Goal: Task Accomplishment & Management: Complete application form

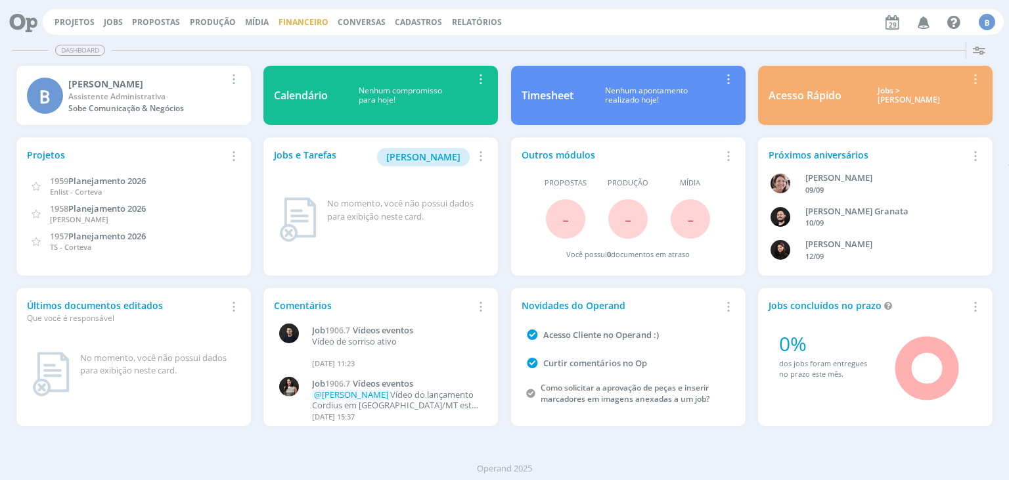
click at [279, 21] on link "Financeiro" at bounding box center [304, 21] width 50 height 11
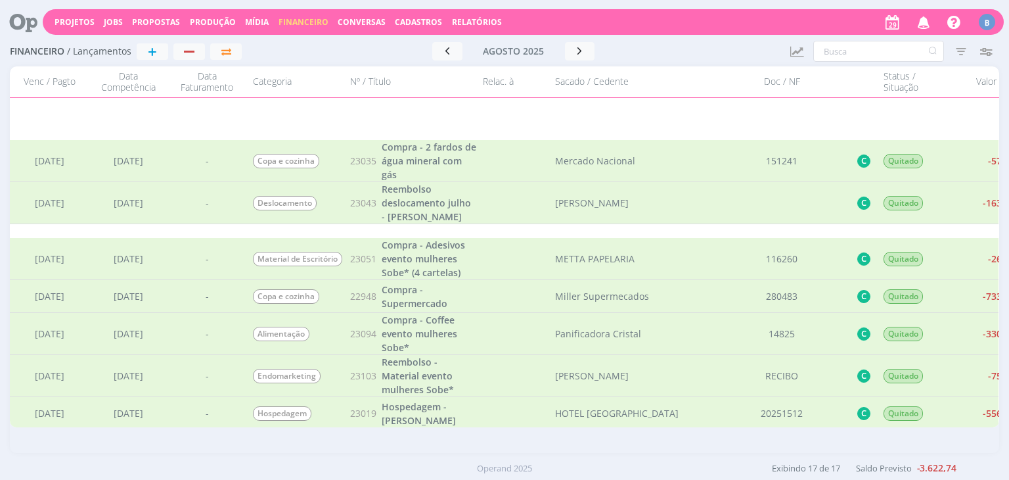
scroll to position [377, 0]
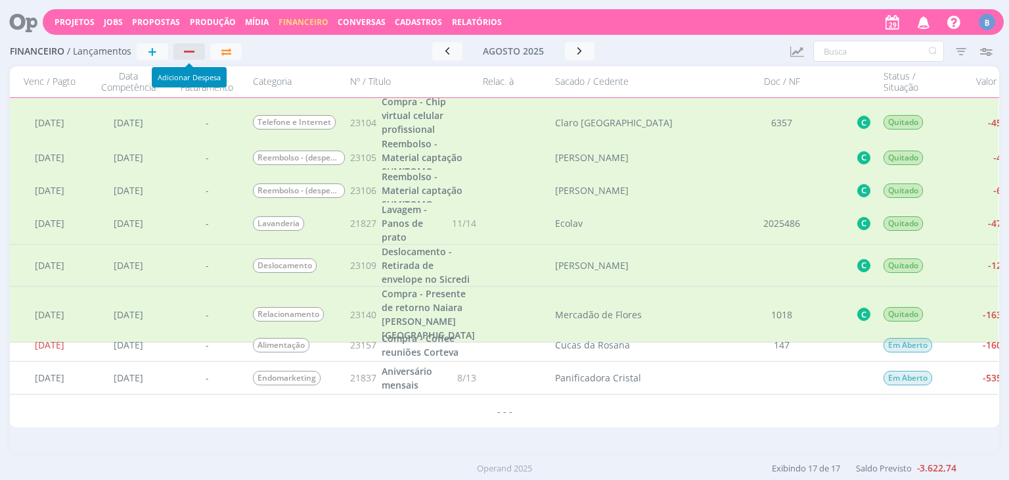
click at [189, 58] on button "button" at bounding box center [189, 51] width 32 height 16
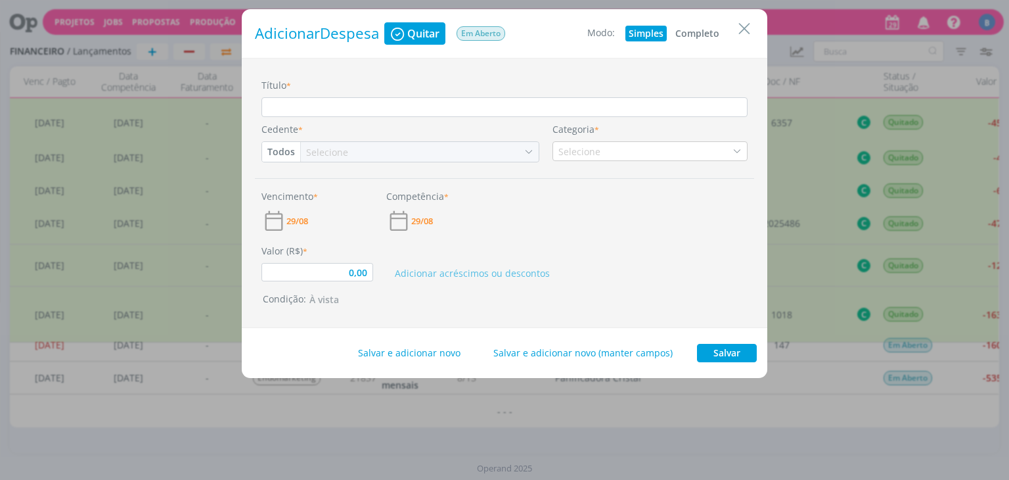
click at [688, 35] on button "Completo" at bounding box center [697, 34] width 51 height 16
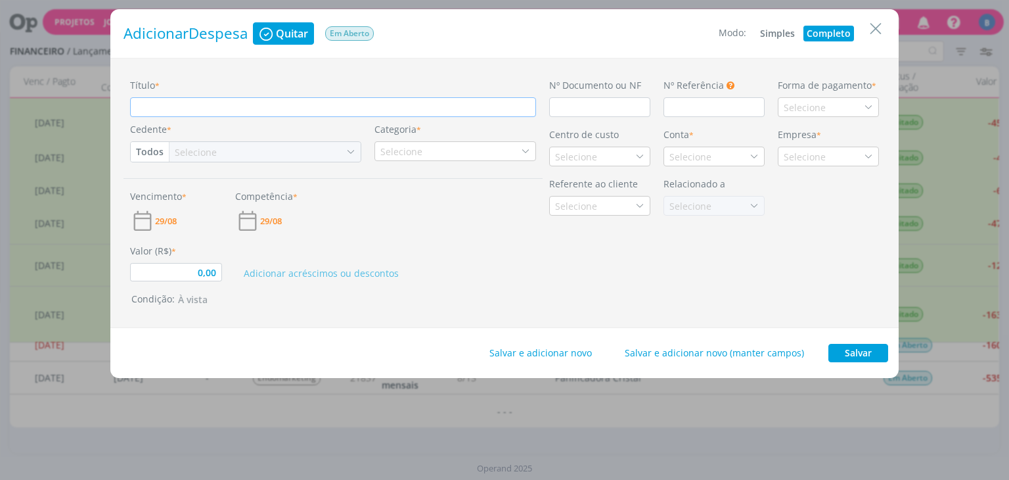
type input "0,00"
click at [302, 112] on input "Título *" at bounding box center [333, 107] width 406 height 20
type input "K"
type input "0,00"
type input "Ki"
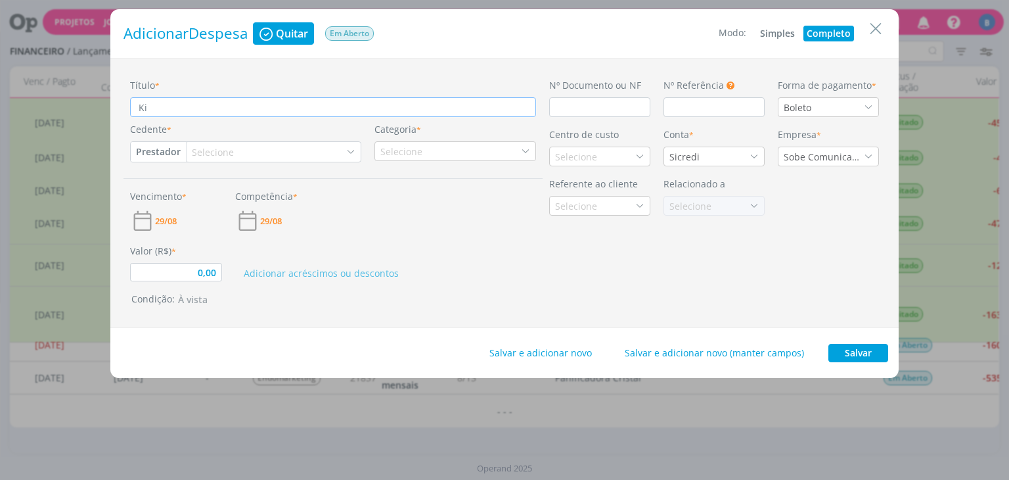
type input "0,00"
type input "Kit"
type input "0,00"
type input "Ki"
type input "0,00"
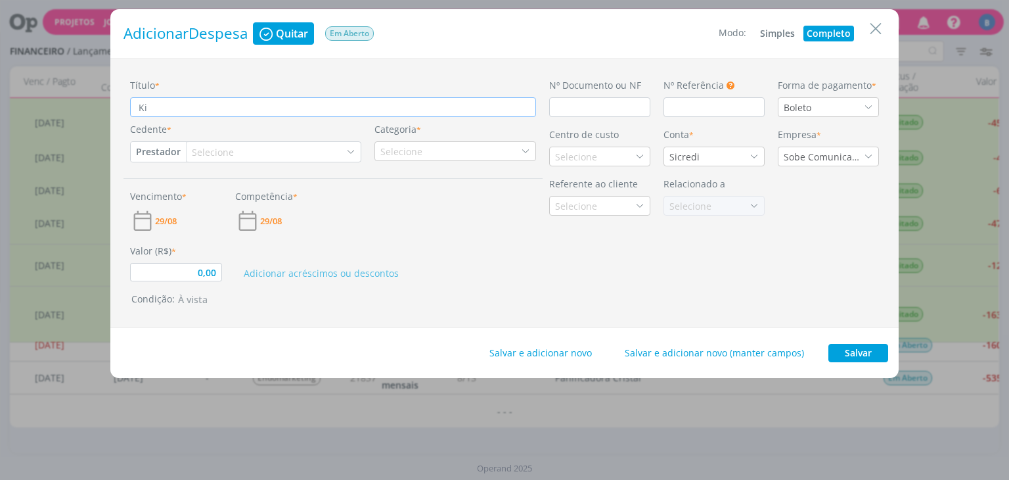
type input "K"
type input "0,00"
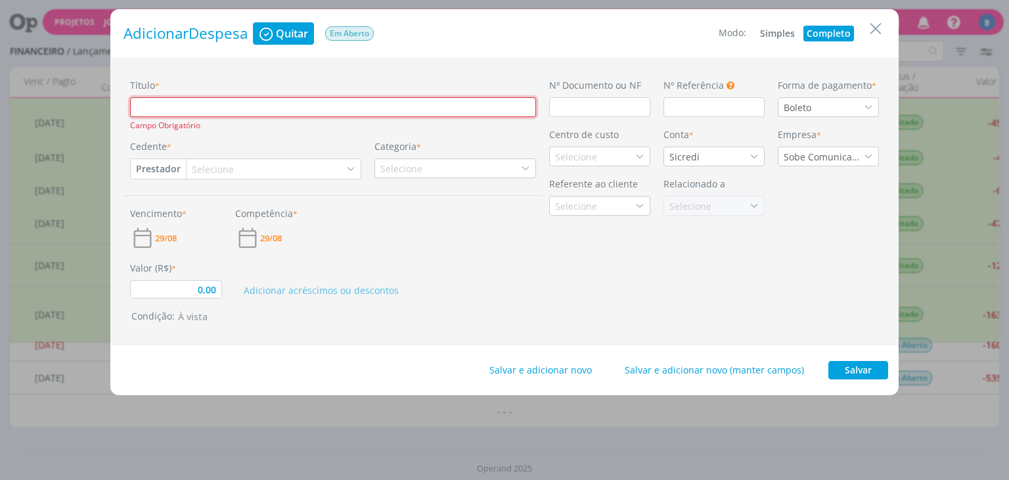
type input "P"
type input "0,00"
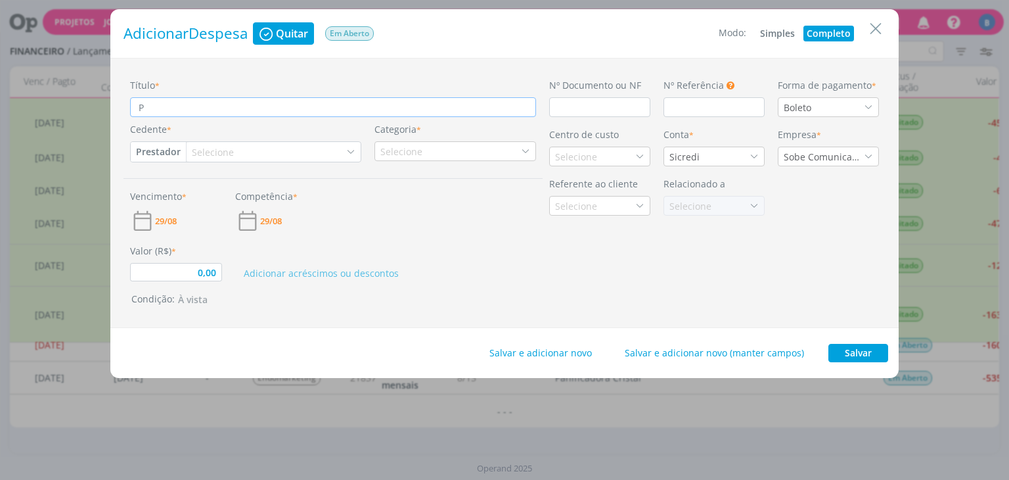
type input "Pr"
type input "0,00"
type input "P"
type input "0,00"
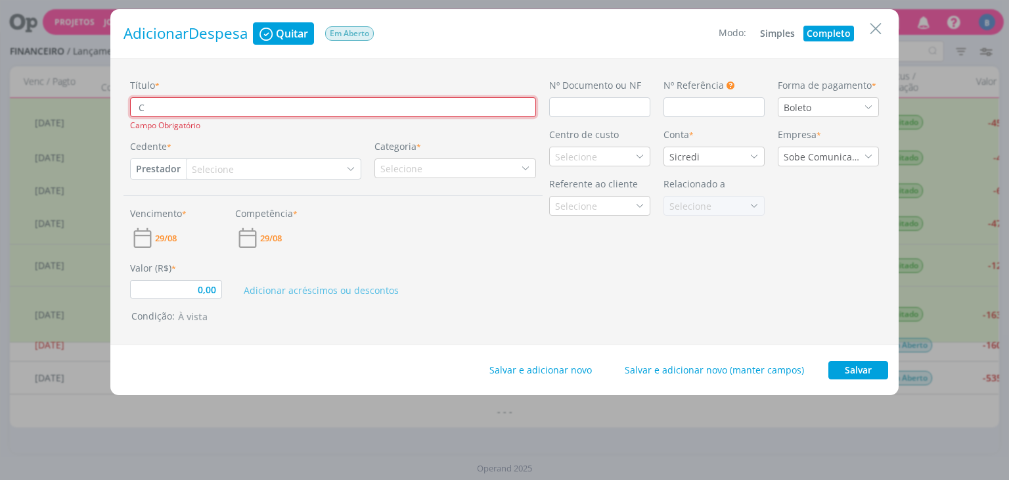
type input "CO"
type input "0,00"
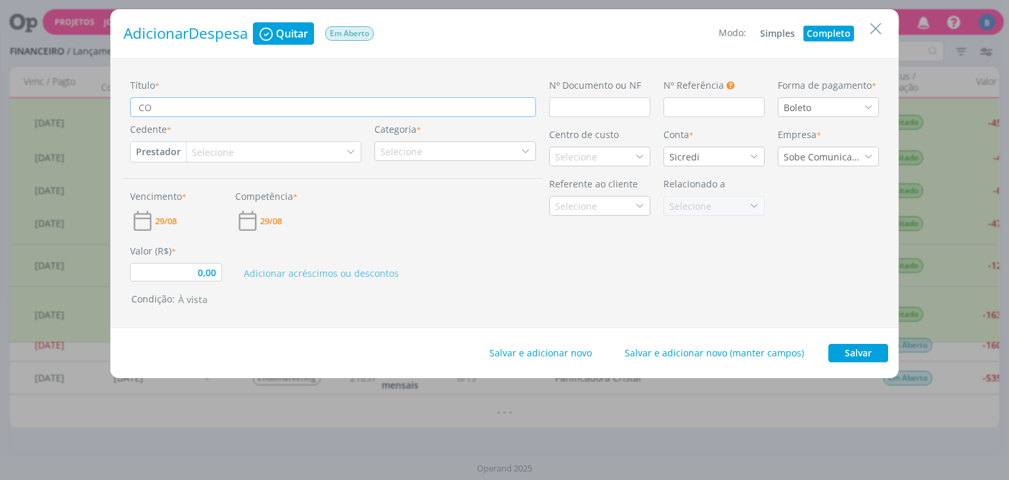
type input "COm"
type input "0,00"
type input "COmp"
type input "0,00"
type input "COm"
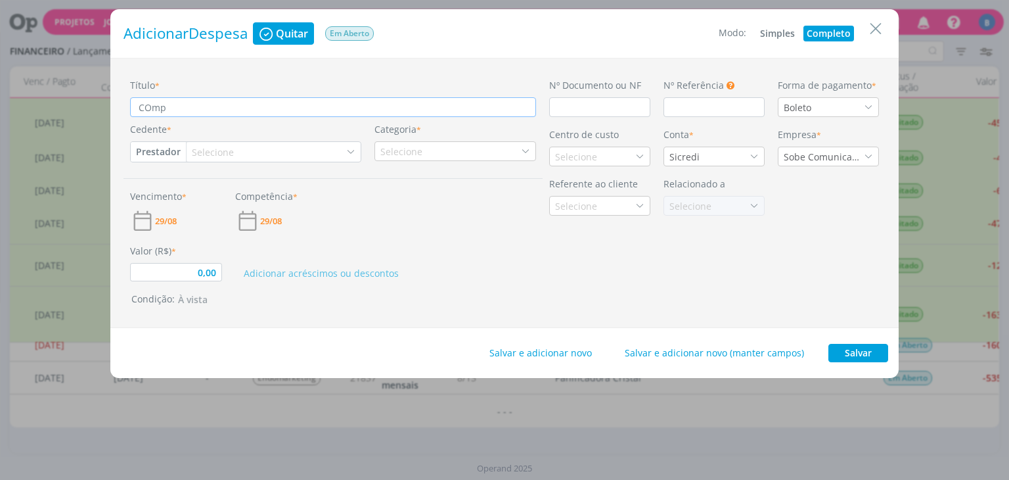
type input "0,00"
type input "CO"
type input "0,00"
type input "C"
type input "0,00"
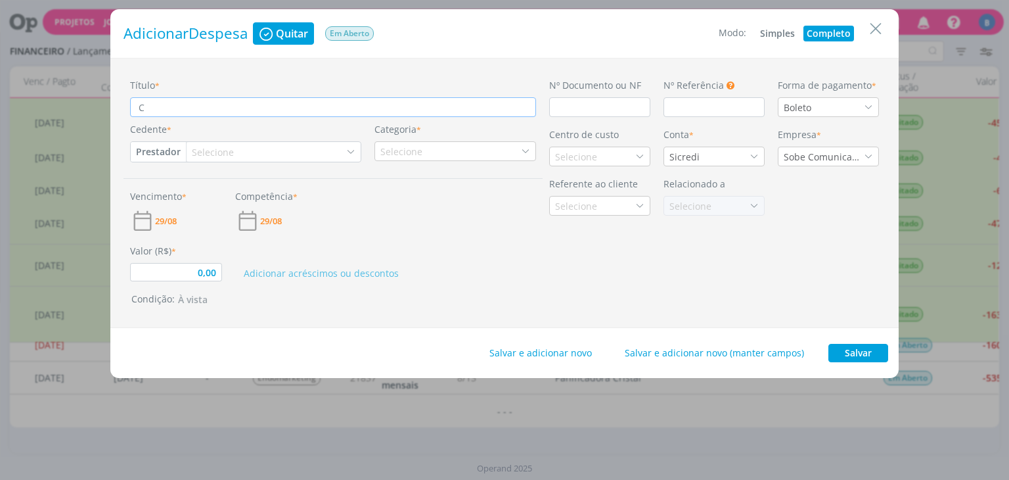
type input "Cm"
type input "0,00"
type input "Cmp"
type input "0,00"
type input "Cmpr"
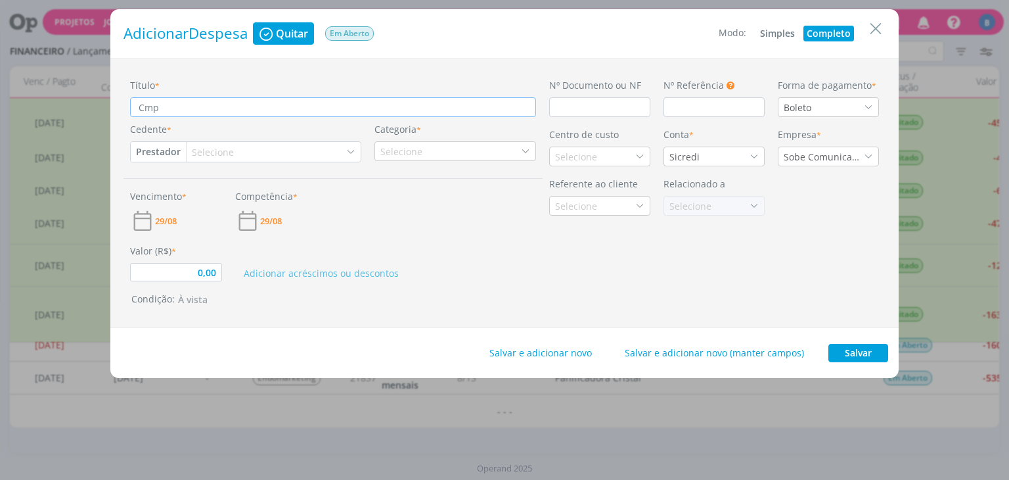
type input "0,00"
type input "Cmpra"
type input "0,00"
type input "Cmpra"
type input "0,00"
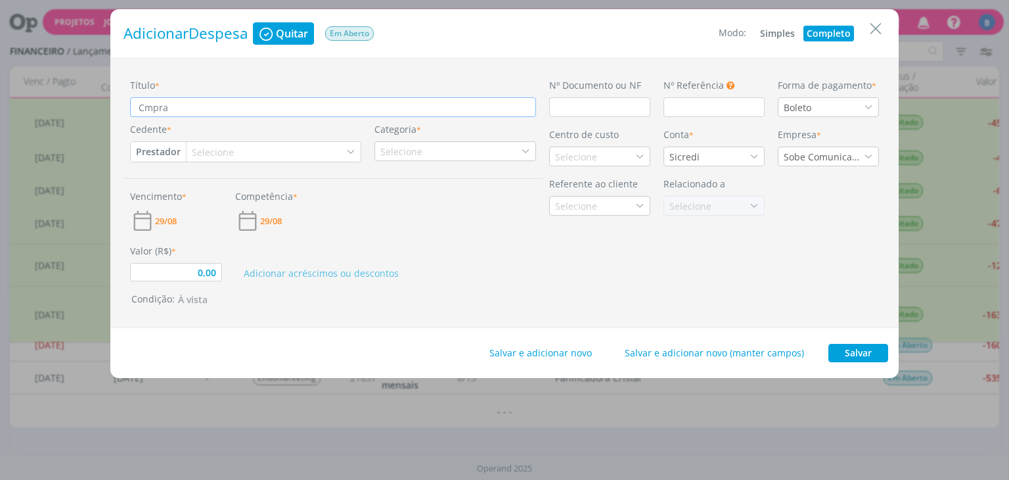
type input "Cmpra"
type input "0,00"
type input "Cmpr"
type input "0,00"
type input "Cmp"
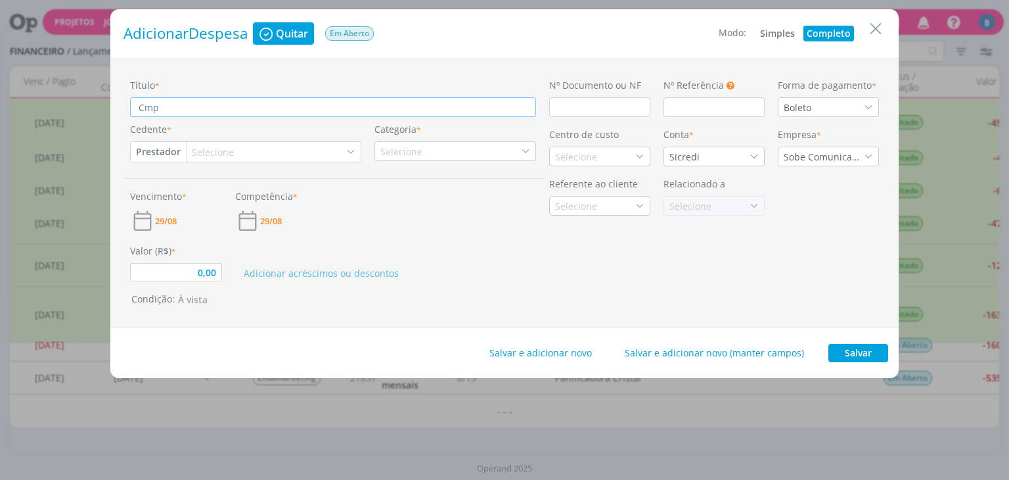
type input "0,00"
type input "Cm"
type input "0,00"
type input "C"
type input "0,00"
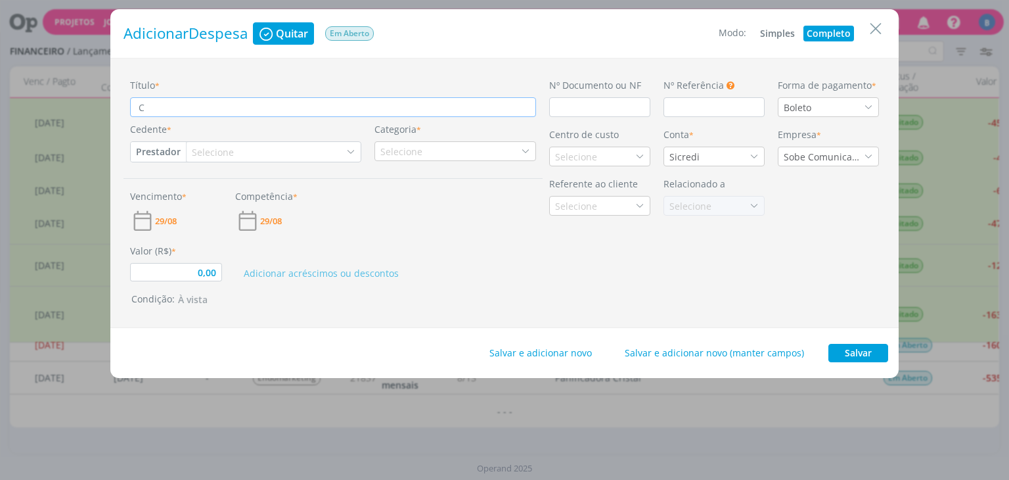
type input "Co"
type input "0,00"
type input "Com"
type input "0,00"
type input "Comp"
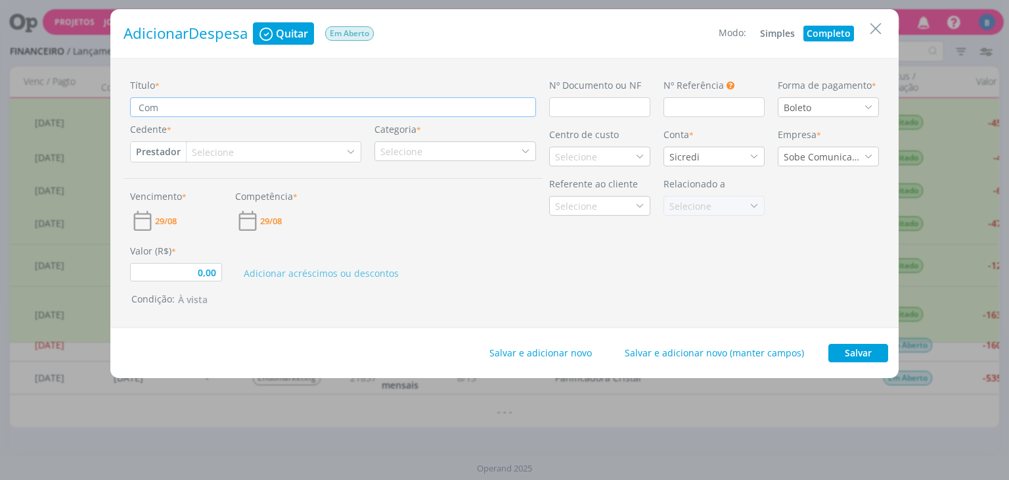
type input "0,00"
type input "Compr"
type input "0,00"
type input "Compra"
type input "0,00"
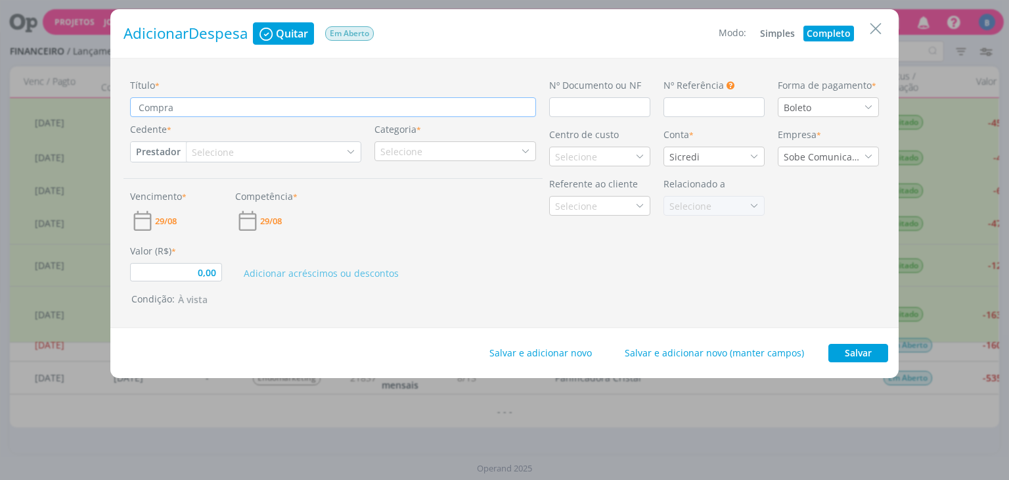
type input "Compra"
type input "0,00"
type input "Compra -"
type input "0,00"
type input "Compra -"
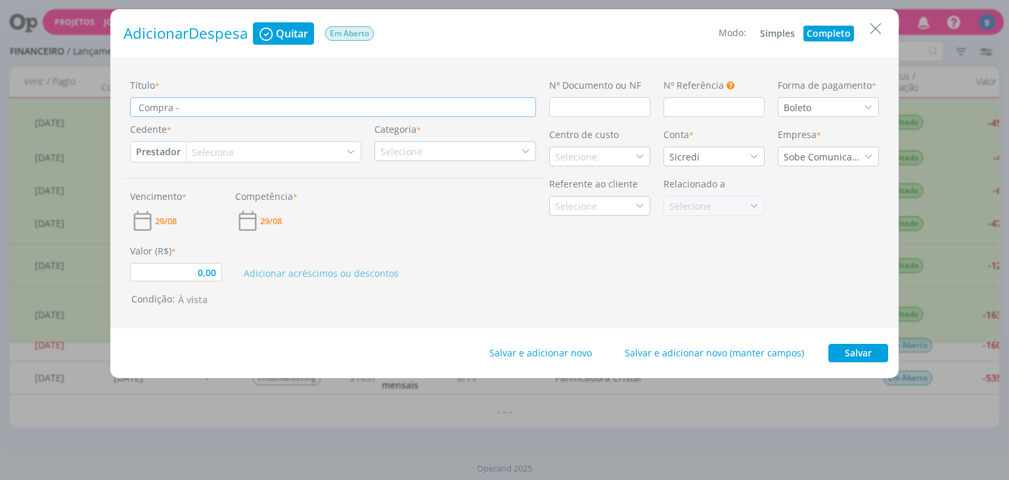
type input "0,00"
type input "Compra - K"
type input "0,00"
type input "Compra - Ki"
type input "0,00"
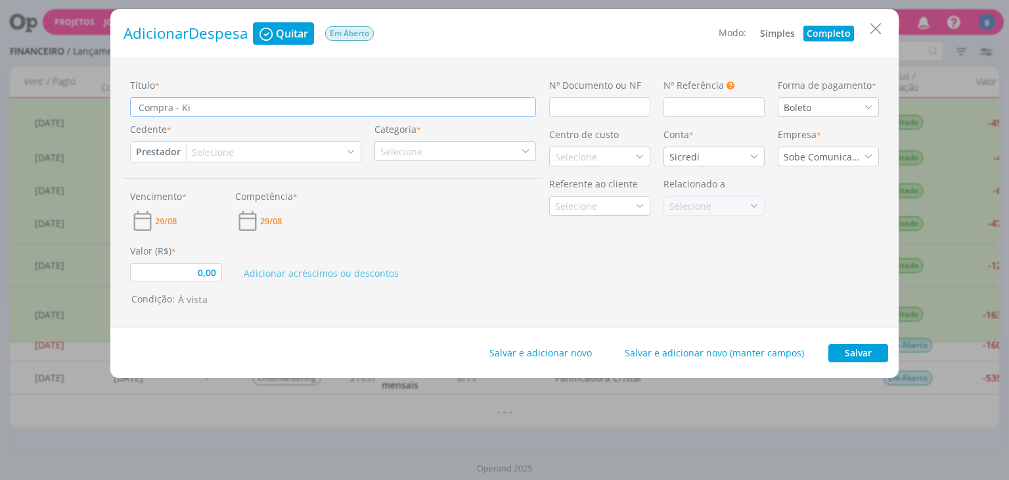
type input "Compra - Kit"
type input "0,00"
type input "Compra - Kit"
type input "0,00"
type input "Compra - Kit h"
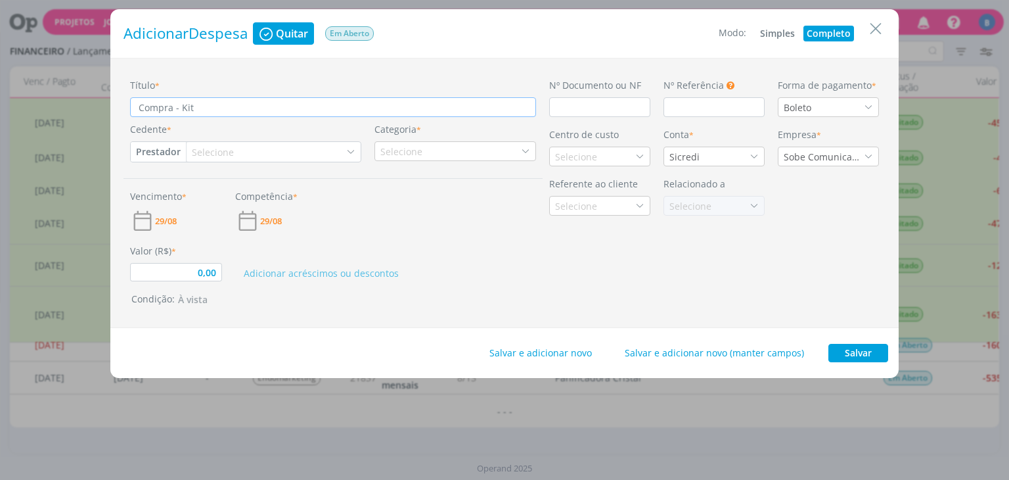
type input "0,00"
type input "Compra - Kit hi"
type input "0,00"
type input "Compra - Kit hig"
type input "0,00"
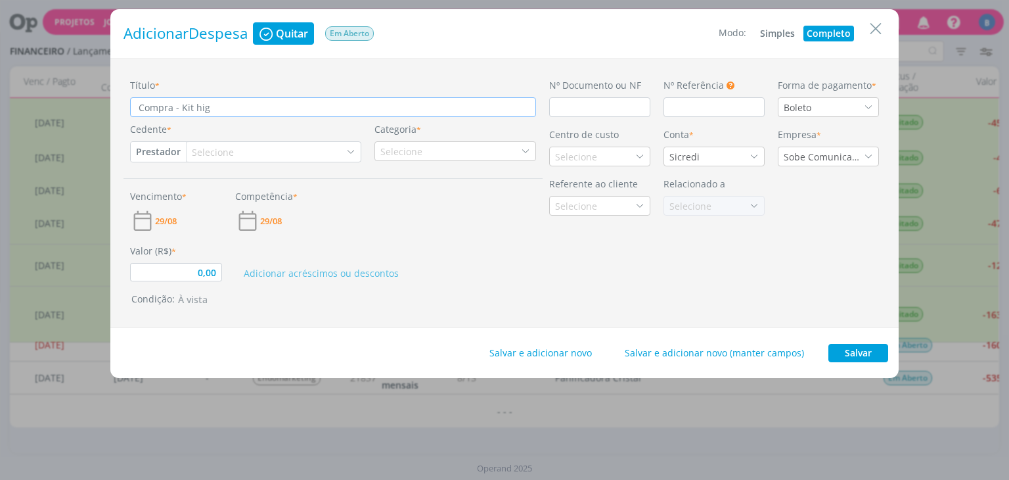
type input "Compra - Kit higi"
type input "0,00"
type input "Compra - [PERSON_NAME]"
type input "0,00"
type input "Compra - Kit higien"
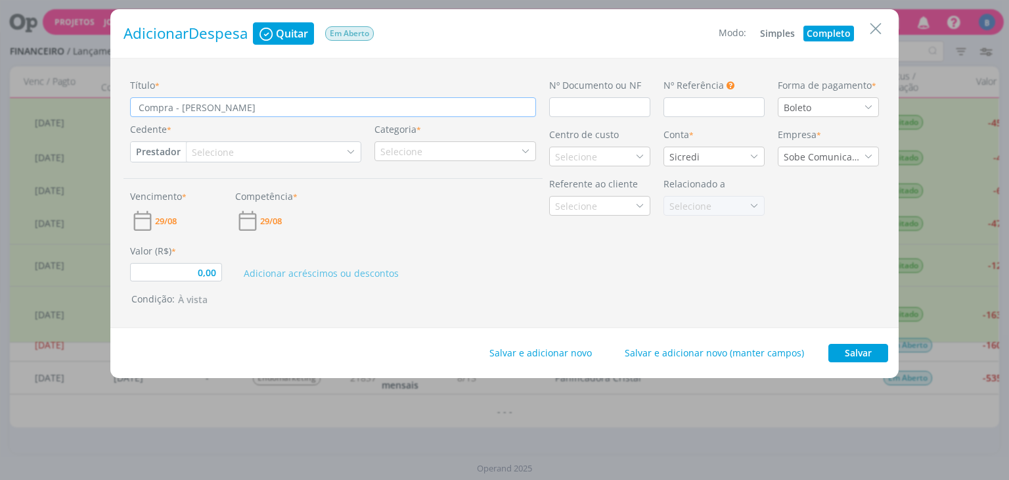
type input "0,00"
type input "Compra - Kit higiene"
type input "0,00"
type input "Compra - Kit higiene"
type input "0,00"
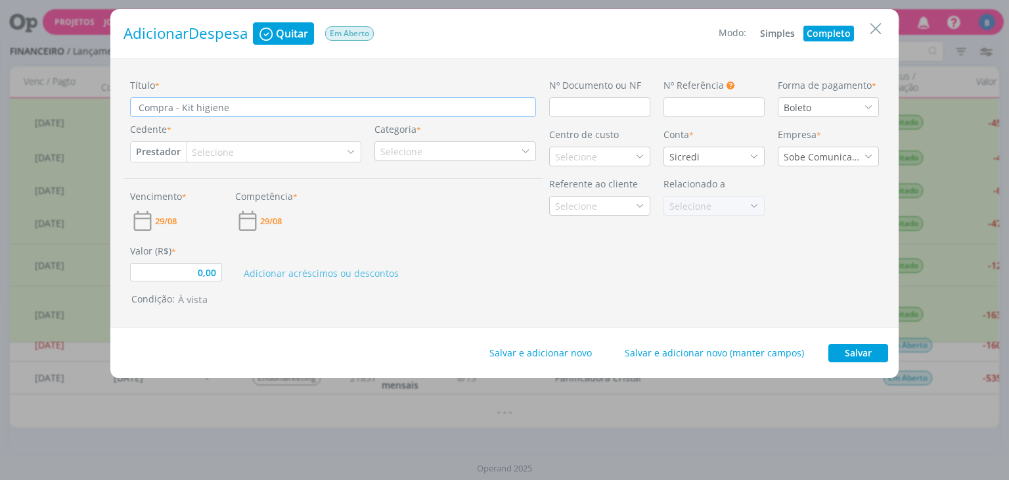
type input "Compra - Kit higiene ´p"
type input "0,00"
type input "Compra - Kit higiene ´pa"
type input "0,00"
type input "Compra - Kit higiene ´par"
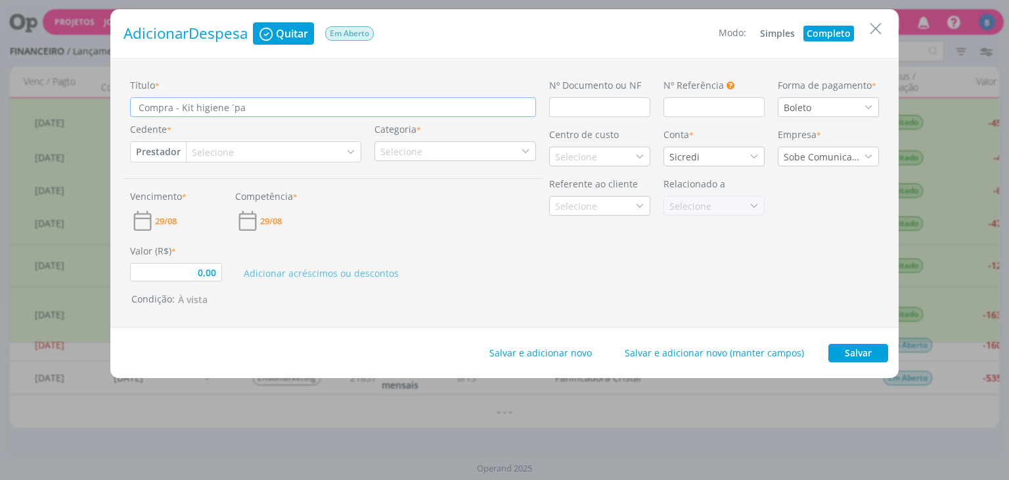
type input "0,00"
type input "Compra - Kit higiene ´para"
type input "0,00"
type input "Compra - Kit higiene ´para"
type input "0,00"
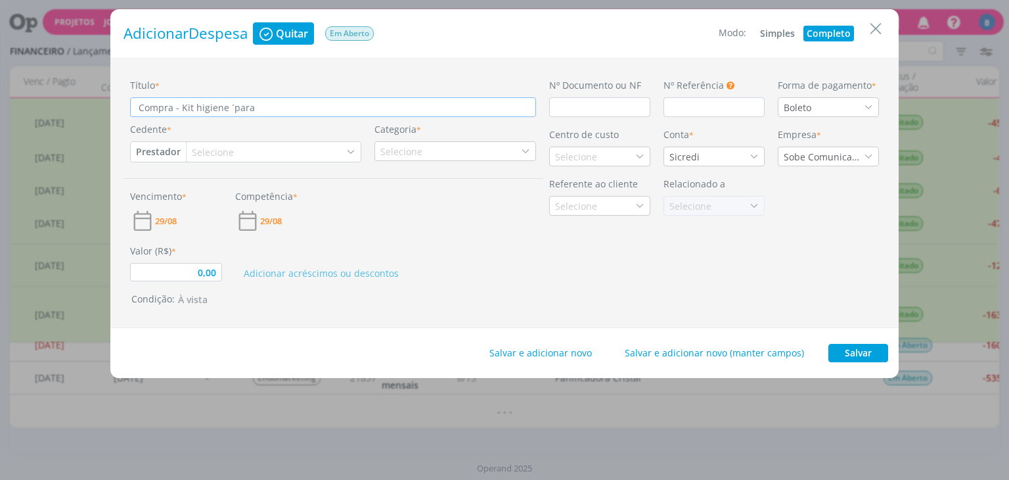
type input "Compra - Kit higiene ´para"
type input "0,00"
type input "Compra - Kit higiene ´par"
type input "0,00"
type input "Compra - Kit higiene ´pa"
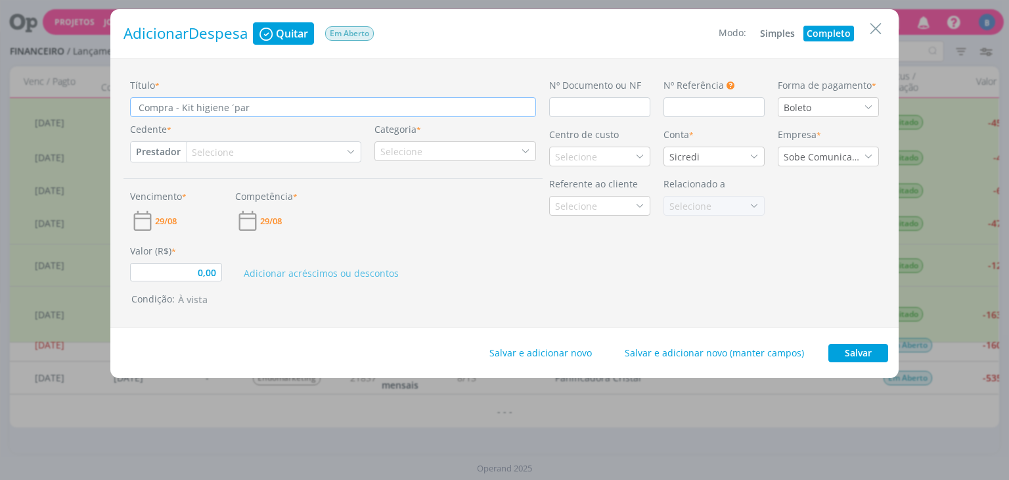
type input "0,00"
type input "Compra - Kit higiene ´p"
type input "0,00"
type input "Compra - Kit higiene ´"
type input "0,00"
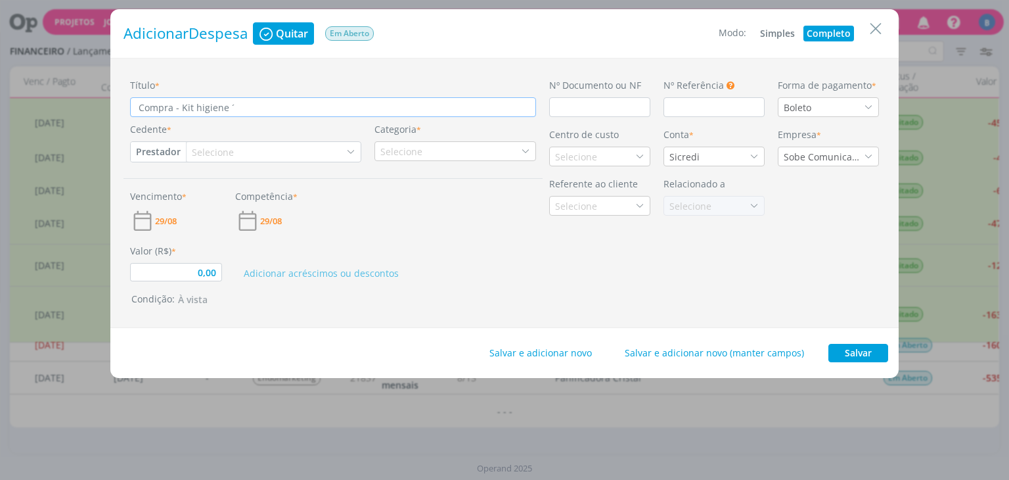
type input "Compra - Kit higiene"
type input "0,00"
type input "Compra - Kit higiene p"
type input "0,00"
type input "Compra - Kit higiene pa"
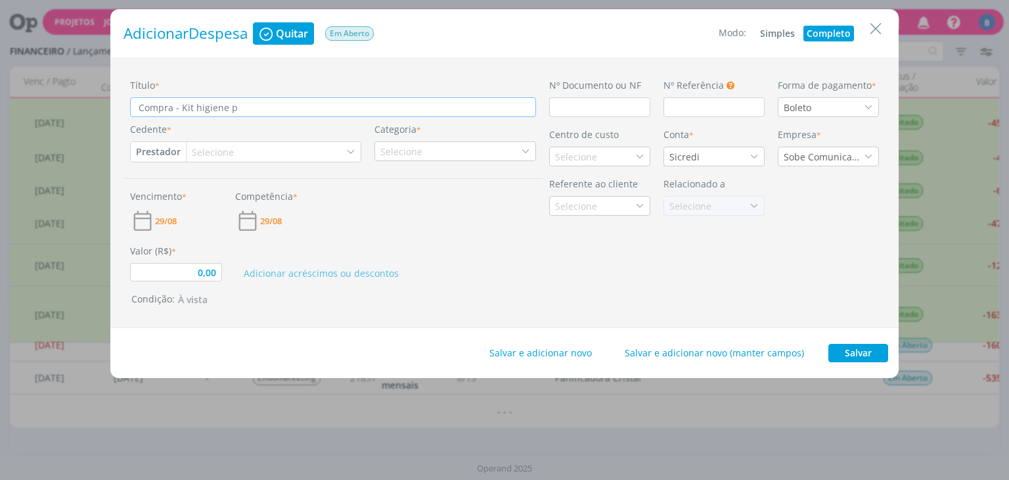
type input "0,00"
type input "Compra - Kit higiene par"
type input "0,00"
type input "Compra - Kit higiene para"
type input "0,00"
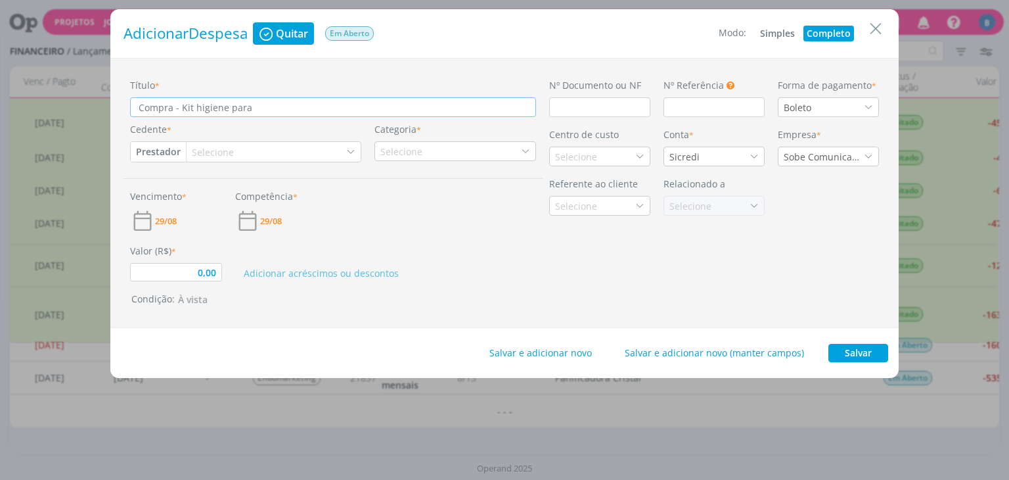
type input "Compra - Kit higiene para"
type input "0,00"
type input "Compra - Kit higiene para b"
type input "0,00"
type input "Compra - Kit higiene para be"
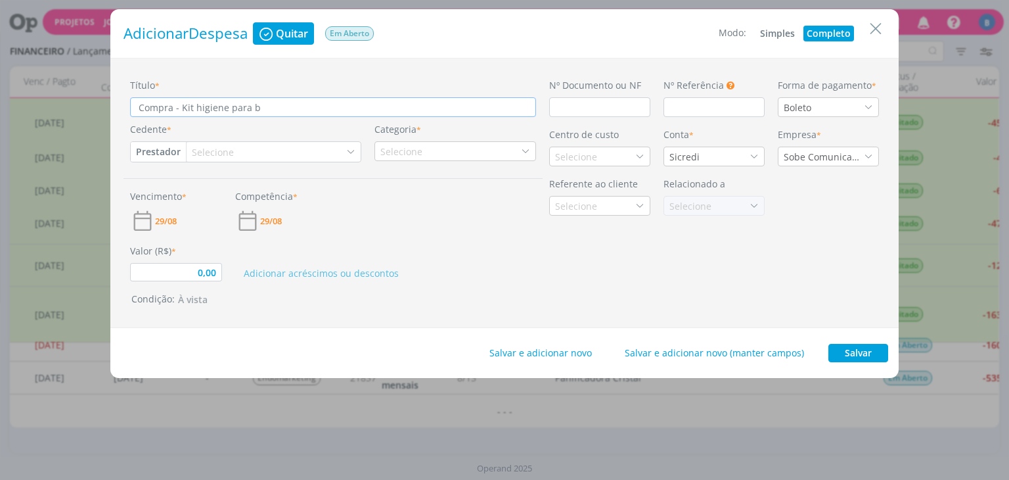
type input "0,00"
type input "Compra - Kit higiene para beb"
type input "0,00"
type input "Compra - Kit higiene para bebê"
type input "0,00"
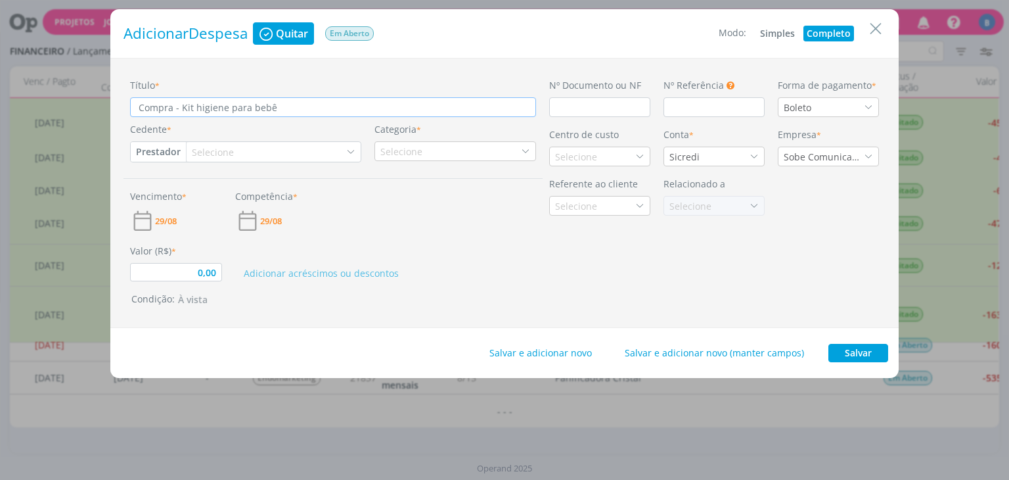
type input "Compra - Kit higiene para bebê"
type input "0,00"
type input "Compra - Kit higiene para bebê ("
type input "0,00"
type input "Compra - Kit higiene para bebê (2"
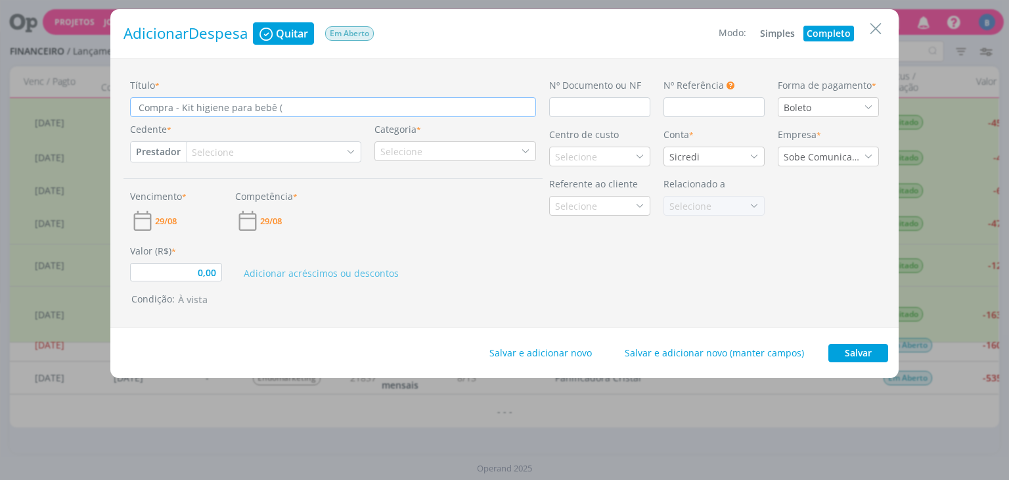
type input "0,00"
type input "Compra - Kit higiene para bebê (2"
type input "0,00"
type input "Compra - Kit higiene para bebê (2 u"
type input "0,00"
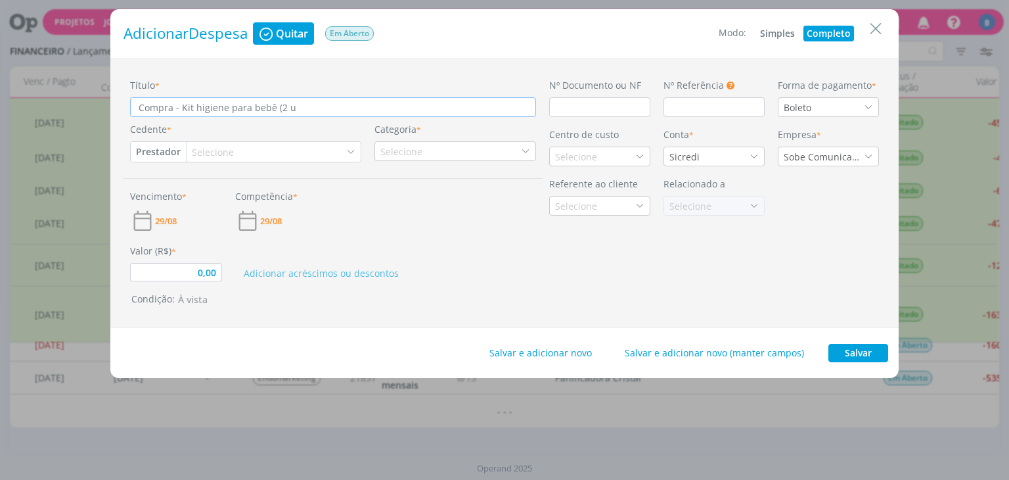
type input "Compra - Kit higiene para bebê (2 un"
type input "0,00"
type input "Compra - Kit higiene para bebê (2 uni"
type input "0,00"
type input "Compra - Kit higiene para bebê (2 unid"
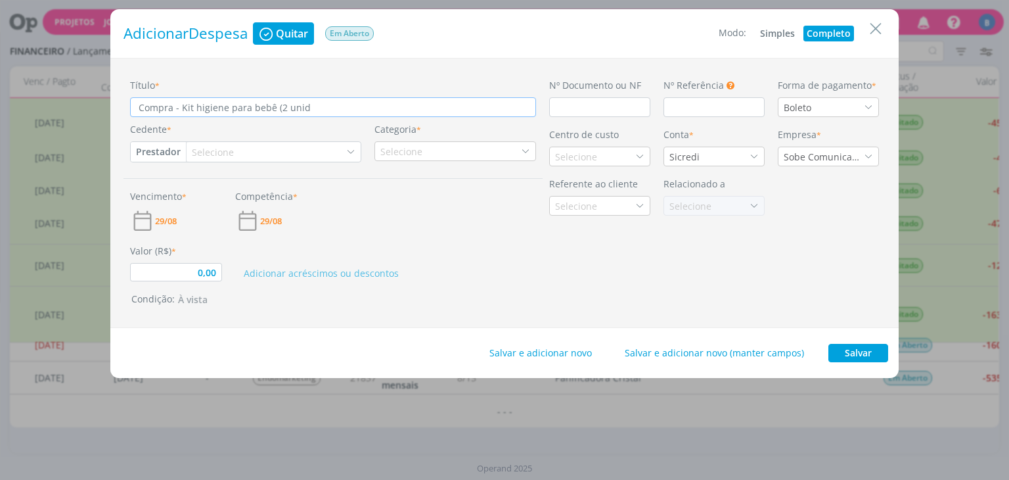
type input "0,00"
type input "Compra - Kit higiene para bebê (2 unida"
type input "0,00"
type input "Compra - Kit higiene para bebê (2 unidad"
type input "0,00"
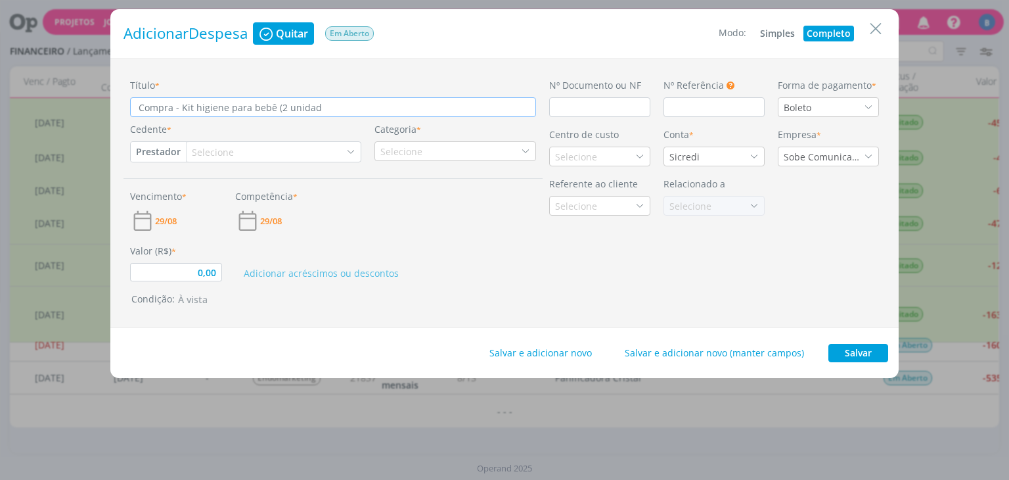
type input "Compra - Kit higiene para bebê (2 unidade"
type input "0,00"
type input "Compra - Kit higiene para bebê (2 unidades"
type input "0,00"
type input "Compra - Kit higiene para bebê (2 unidades"
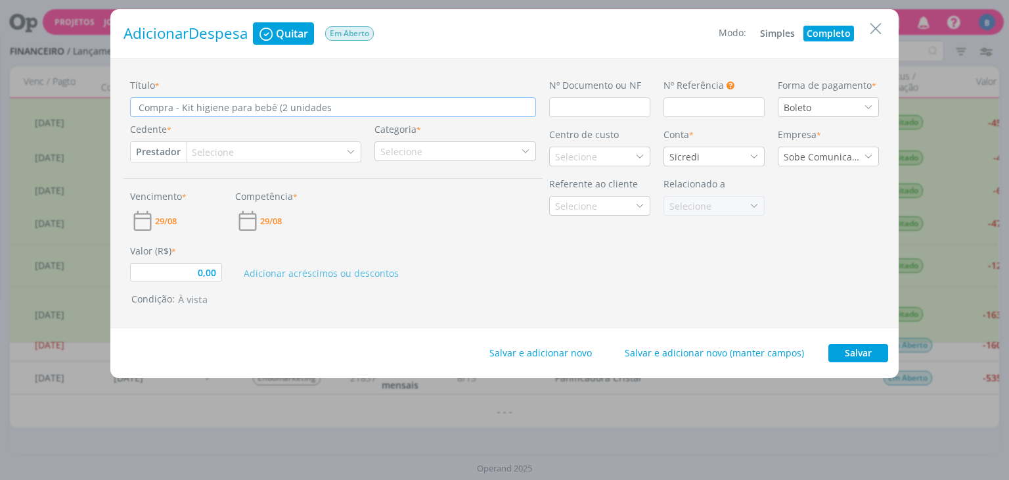
type input "0,00"
type input "Compra - Kit higiene para bebê (2 unidades -"
type input "0,00"
type input "Compra - Kit higiene para bebê (2 unidades -"
type input "0,00"
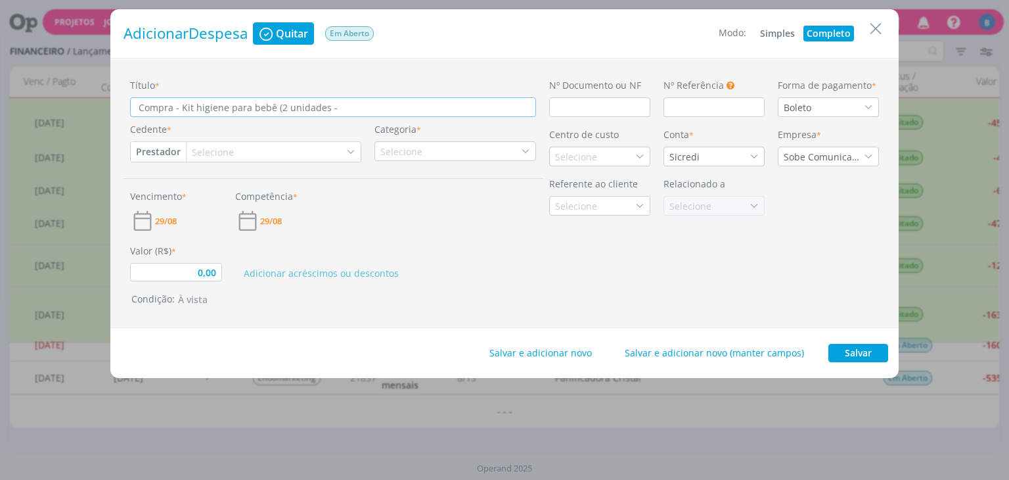
type input "Compra - Kit higiene para bebê (2 unidades - B"
type input "0,00"
type input "Compra - Kit higiene para bebê (2 unidades - Br"
type input "0,00"
type input "Compra - Kit higiene para bebê (2 unidades - Bru"
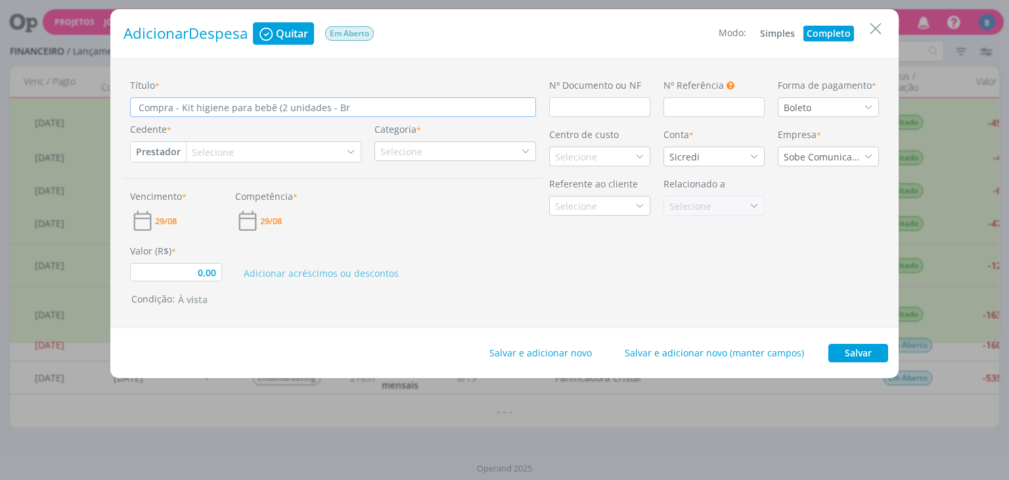
type input "0,00"
type input "Compra - Kit higiene para bebê (2 unidades - Brun"
type input "0,00"
type input "Compra - Kit higiene para bebê (2 unidades - [PERSON_NAME]"
type input "0,00"
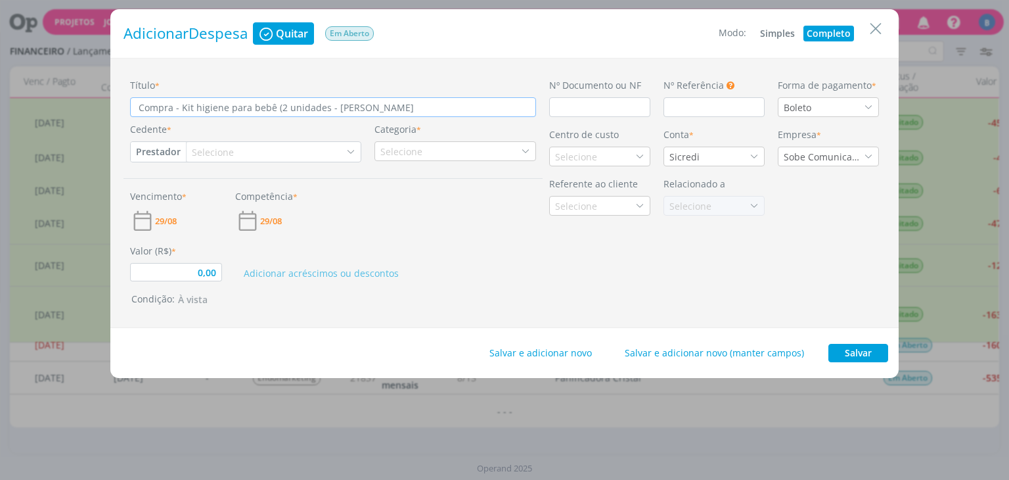
type input "Compra - Kit higiene para bebê (2 unidades - [PERSON_NAME]"
type input "0,00"
type input "Compra - Kit higiene para bebê (2 unidades - [PERSON_NAME] e"
type input "0,00"
type input "Compra - Kit higiene para bebê (2 unidades - [PERSON_NAME] e"
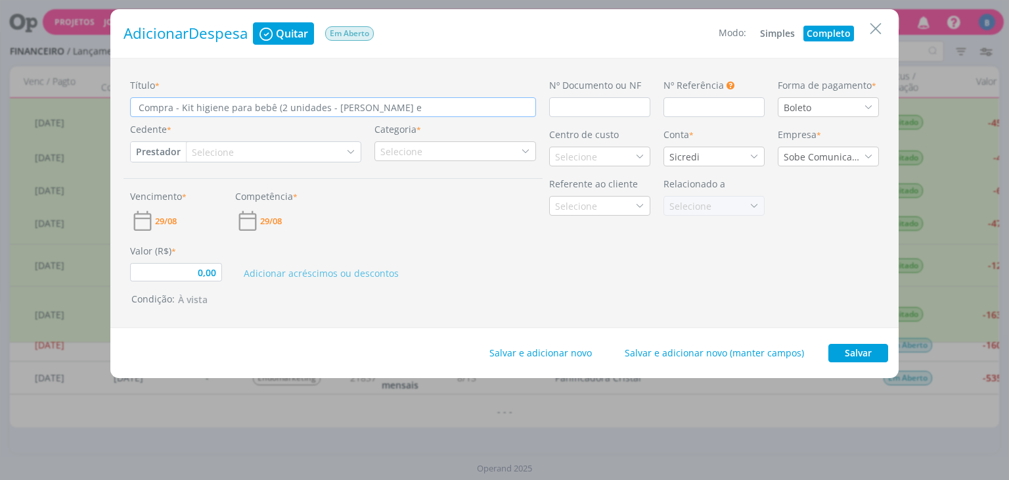
type input "0,00"
type input "Compra - Kit higiene para bebê (2 unidades - [PERSON_NAME] e C"
type input "0,00"
type input "Compra - Kit higiene para bebê (2 unidades - [PERSON_NAME] e Ca"
type input "0,00"
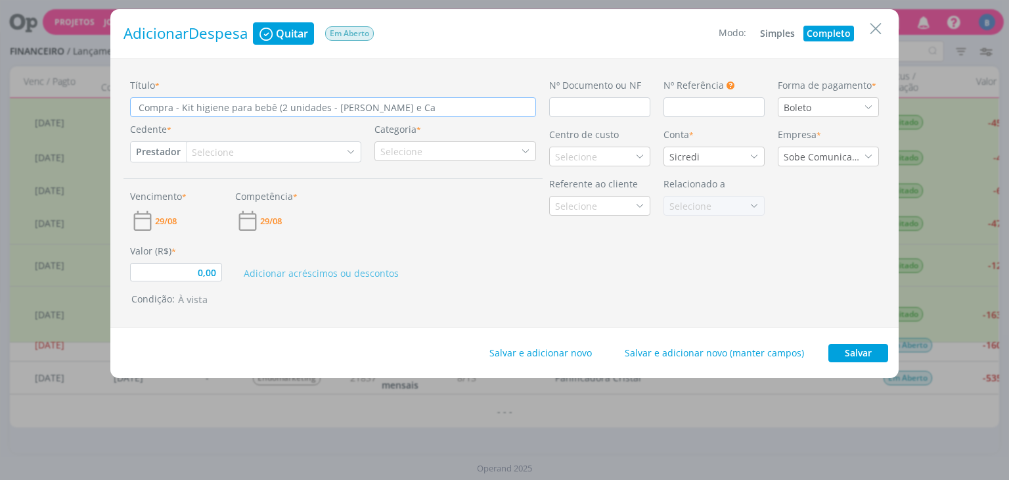
type input "Compra - Kit higiene para bebê (2 unidades - [PERSON_NAME] e Cam"
type input "0,00"
type input "Compra - Kit higiene para bebê (2 unidades - [PERSON_NAME] e Cami"
type input "0,00"
type input "Compra - Kit higiene para bebê (2 unidades - [PERSON_NAME] e Camil"
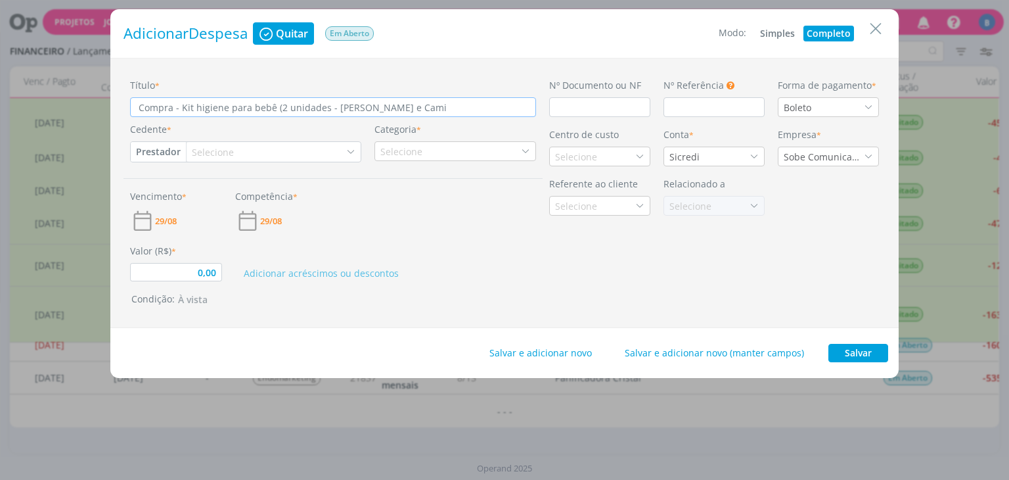
type input "0,00"
type input "Compra - Kit higiene para bebê (2 unidades - [PERSON_NAME] e [PERSON_NAME]"
type input "0,00"
type input "Compra - Kit higiene para bebê (2 unidades - [PERSON_NAME] e [PERSON_NAME])"
type input "0,00"
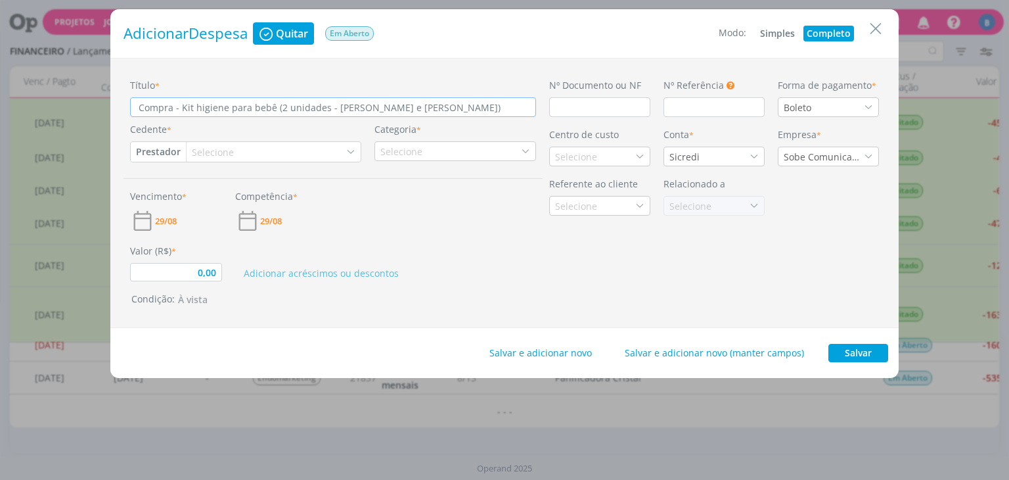
click at [164, 153] on button "Prestador" at bounding box center [158, 152] width 55 height 20
type input "Compra - Kit higiene para bebê (2 unidades - [PERSON_NAME] e [PERSON_NAME])"
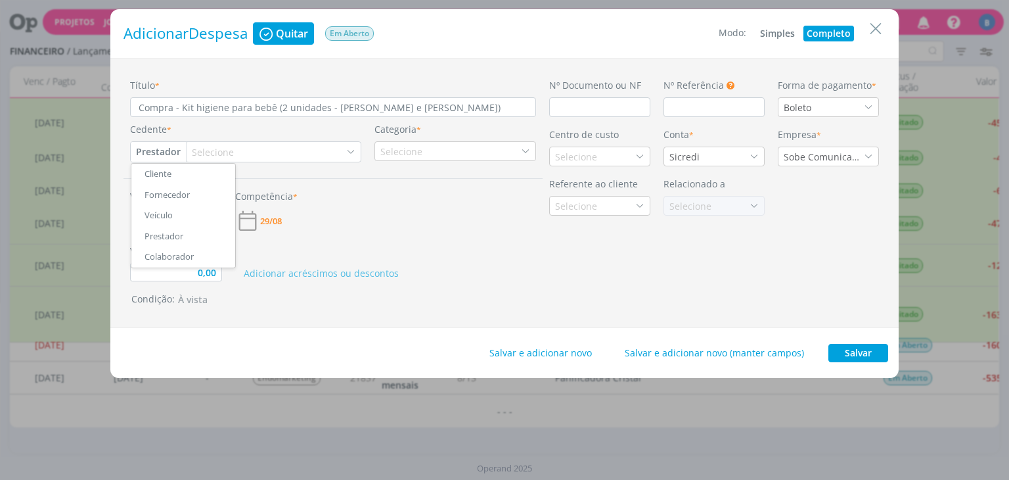
click at [167, 189] on link "Fornecedor" at bounding box center [183, 195] width 104 height 21
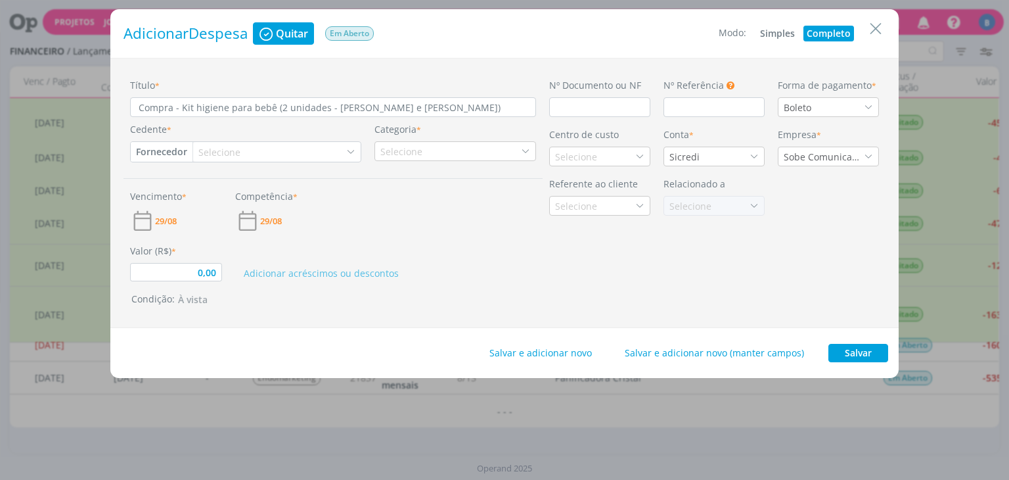
click at [210, 155] on div "Selecione" at bounding box center [220, 152] width 45 height 14
type input "0,00"
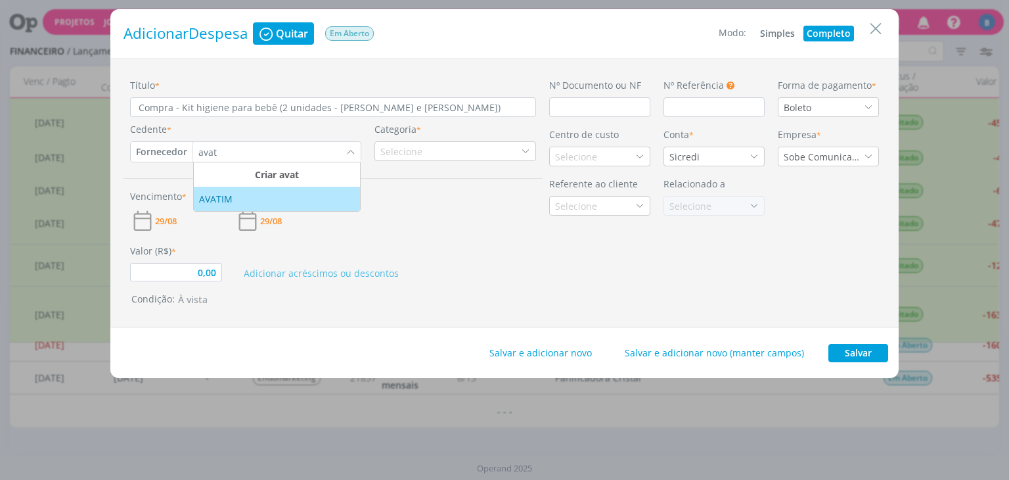
type input "avat"
click at [254, 198] on div "AVATIM" at bounding box center [277, 199] width 156 height 14
type input "0,00"
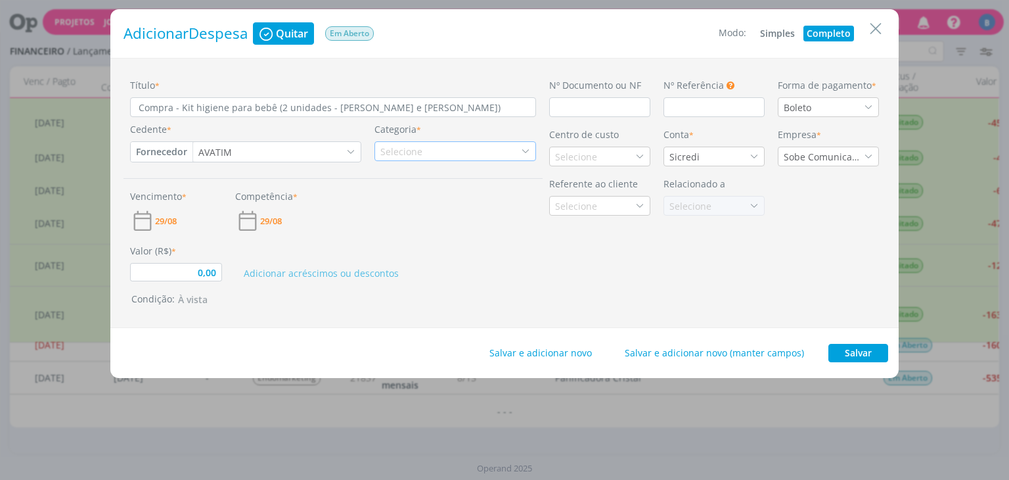
click at [397, 148] on div "Selecione" at bounding box center [402, 152] width 45 height 14
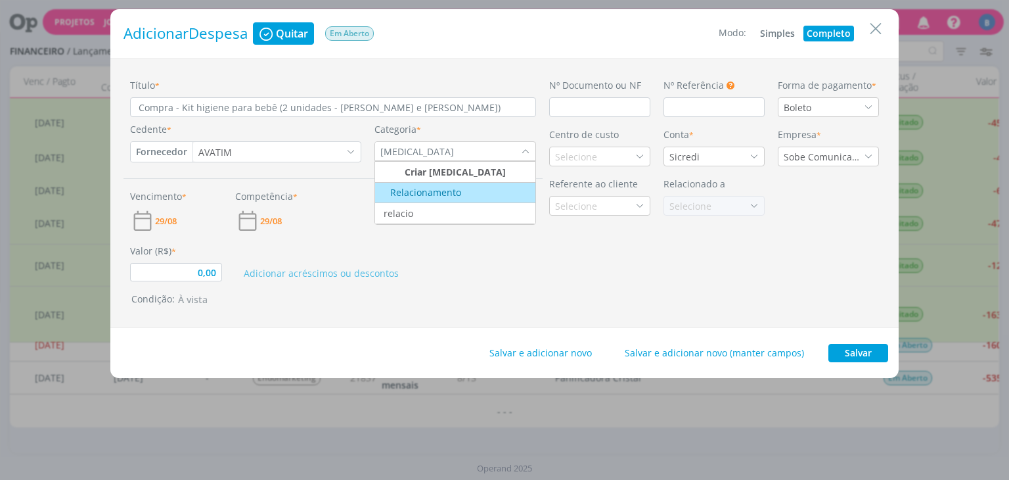
type input "[MEDICAL_DATA]"
click at [418, 190] on div "Relacionamento" at bounding box center [419, 192] width 84 height 14
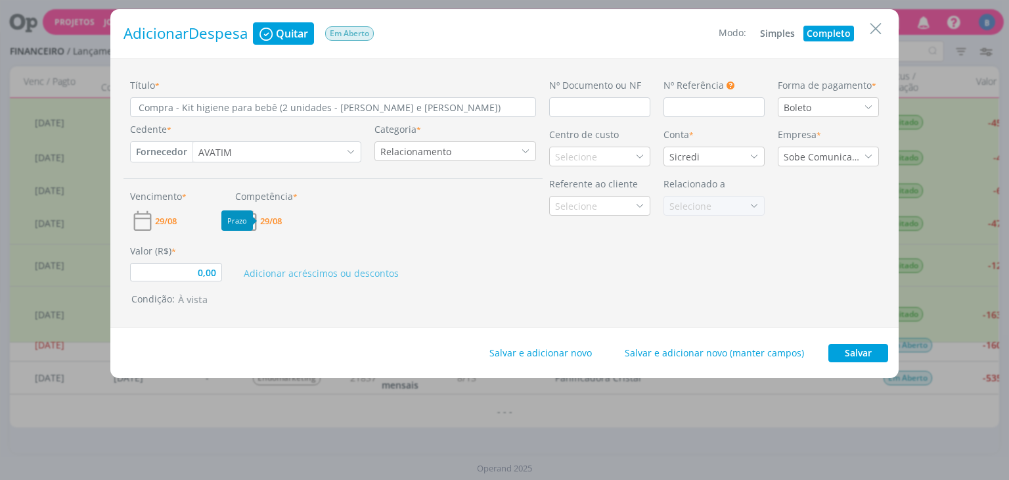
click at [271, 219] on span "29/08" at bounding box center [271, 221] width 22 height 9
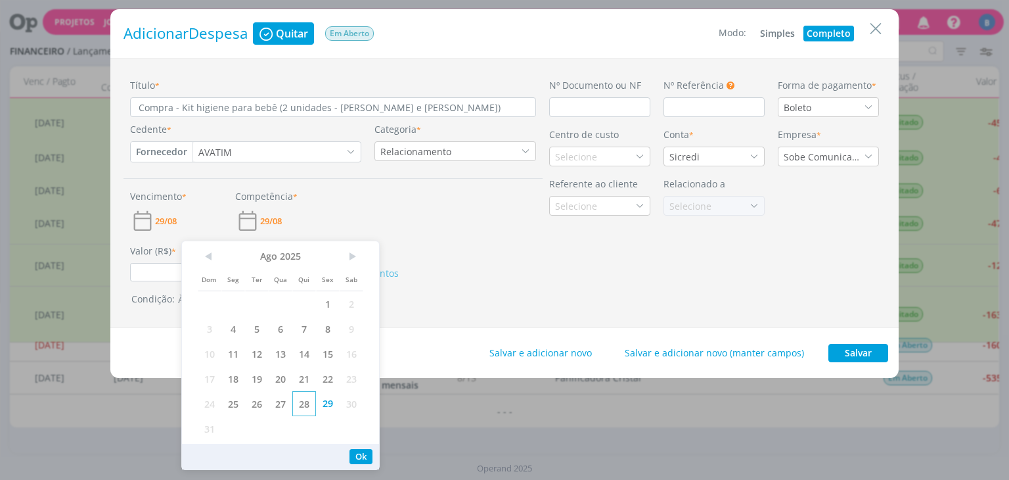
click at [300, 407] on span "28" at bounding box center [304, 403] width 24 height 25
click at [173, 271] on input "0,00" at bounding box center [176, 272] width 92 height 18
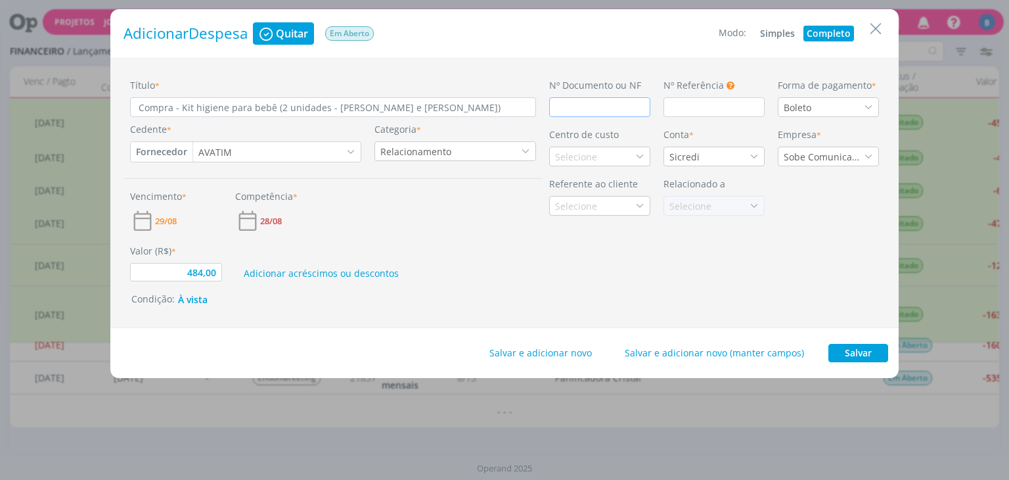
click at [591, 104] on input "dialog" at bounding box center [599, 107] width 101 height 20
type input "484,00"
type input "2"
click at [806, 102] on div "Boleto" at bounding box center [799, 108] width 30 height 14
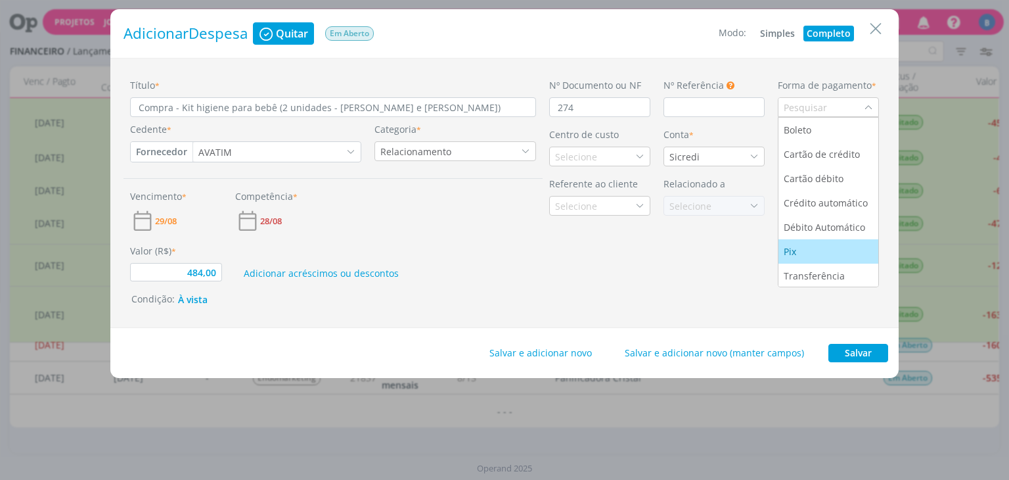
click at [799, 250] on div "Pix" at bounding box center [791, 251] width 15 height 14
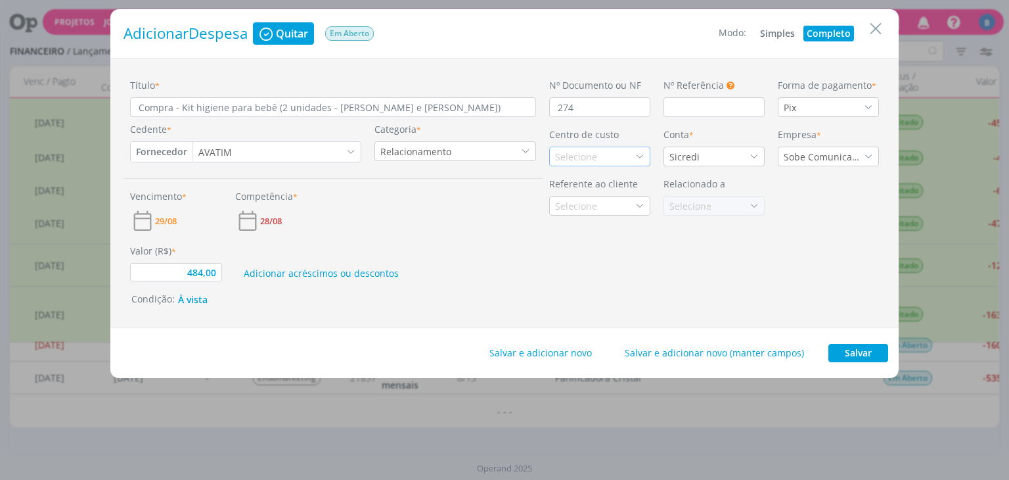
click at [617, 159] on div "Selecione" at bounding box center [599, 157] width 101 height 20
click at [592, 210] on div "Administrativo" at bounding box center [588, 203] width 67 height 14
click at [607, 160] on div "Administrativo" at bounding box center [588, 157] width 67 height 14
click at [610, 210] on li "Geral" at bounding box center [600, 203] width 100 height 24
click at [842, 357] on button "Salvar" at bounding box center [858, 353] width 60 height 18
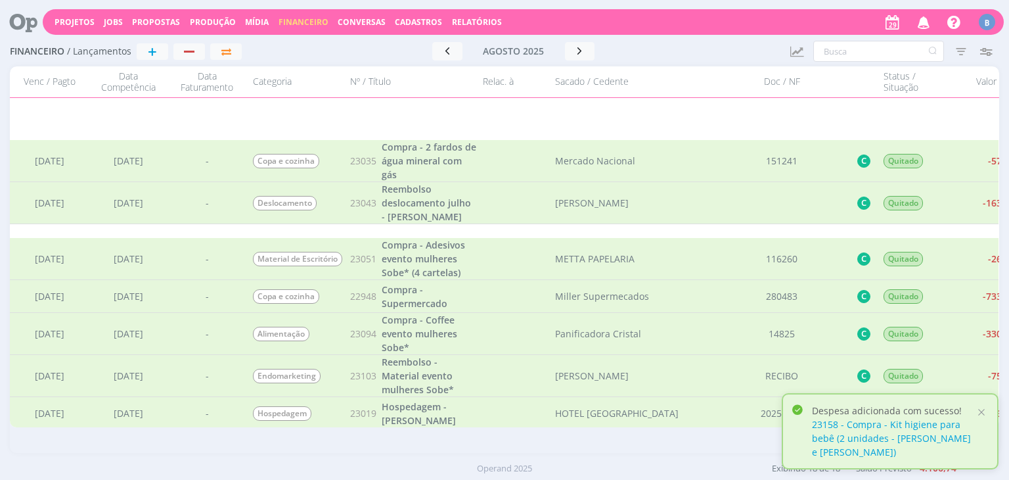
scroll to position [402, 0]
